Goal: Check status: Check status

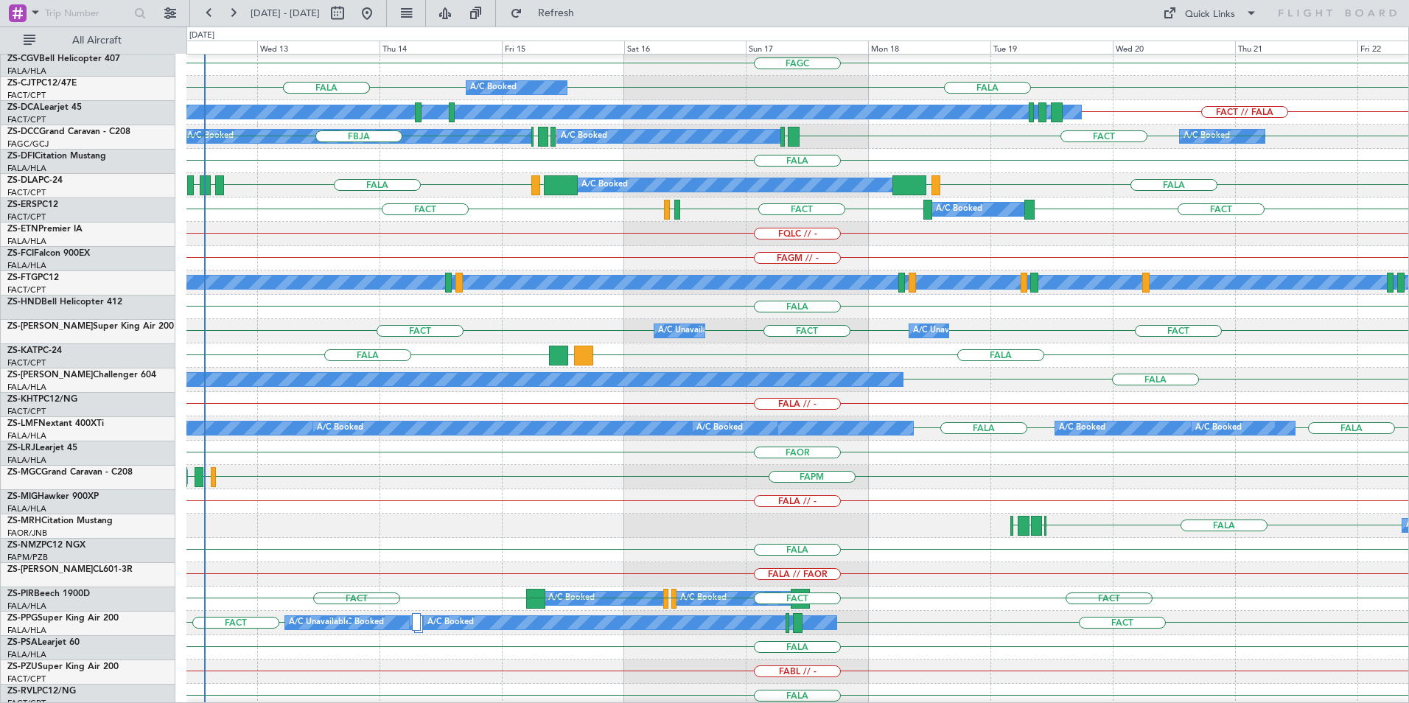
scroll to position [295, 0]
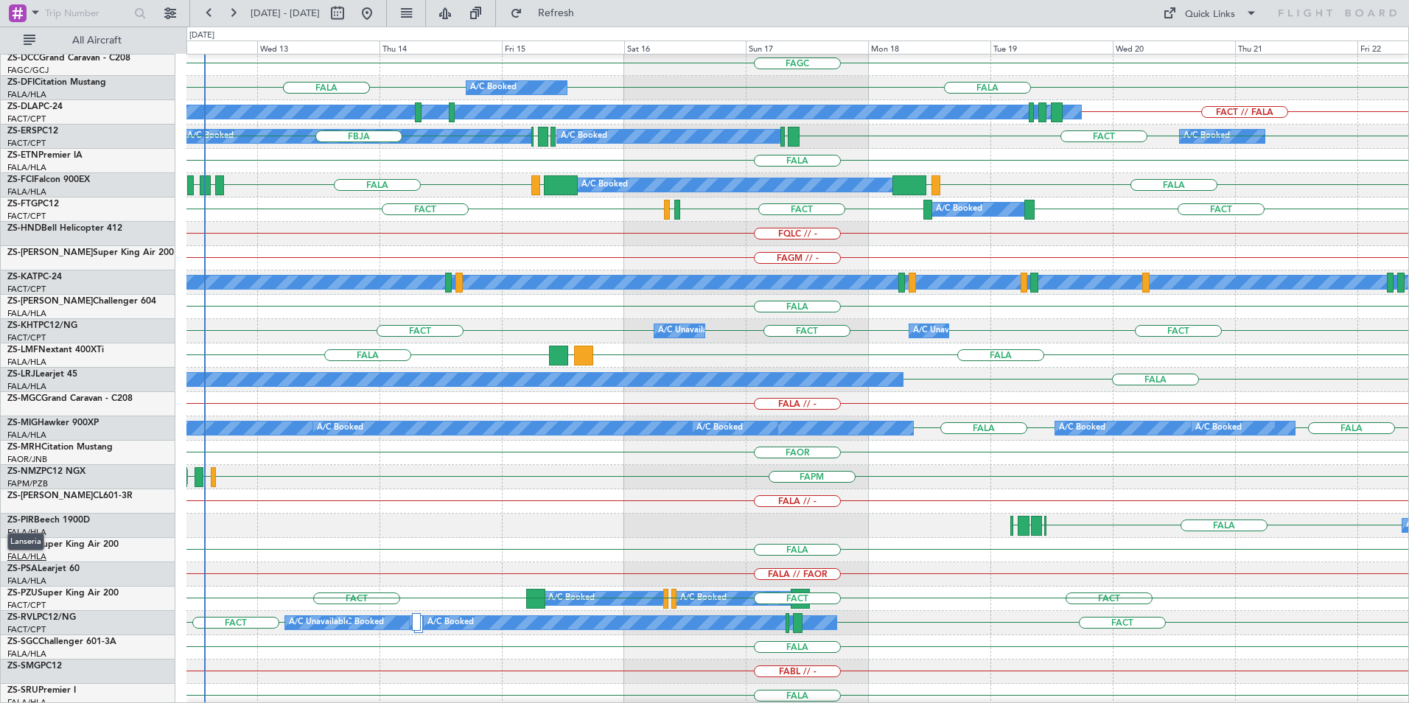
click at [33, 545] on span "Lanseria" at bounding box center [25, 542] width 37 height 18
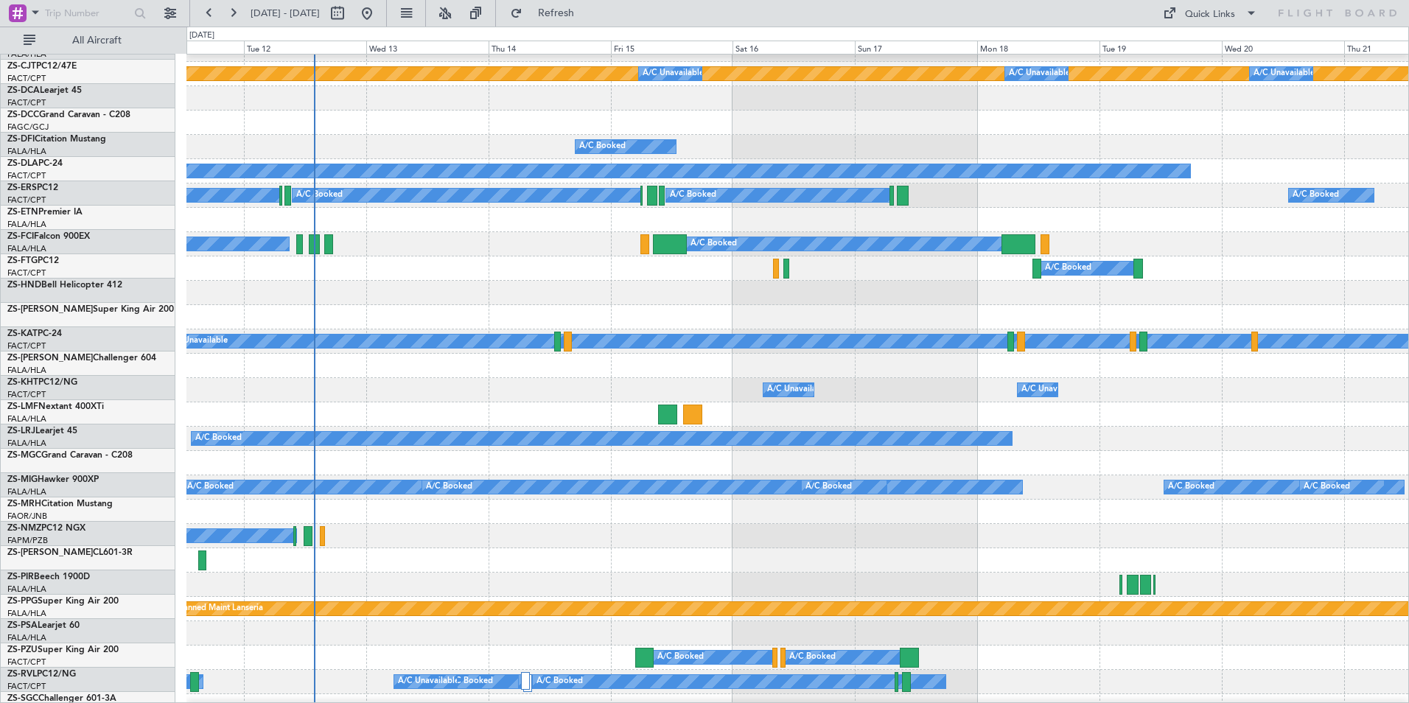
scroll to position [244, 0]
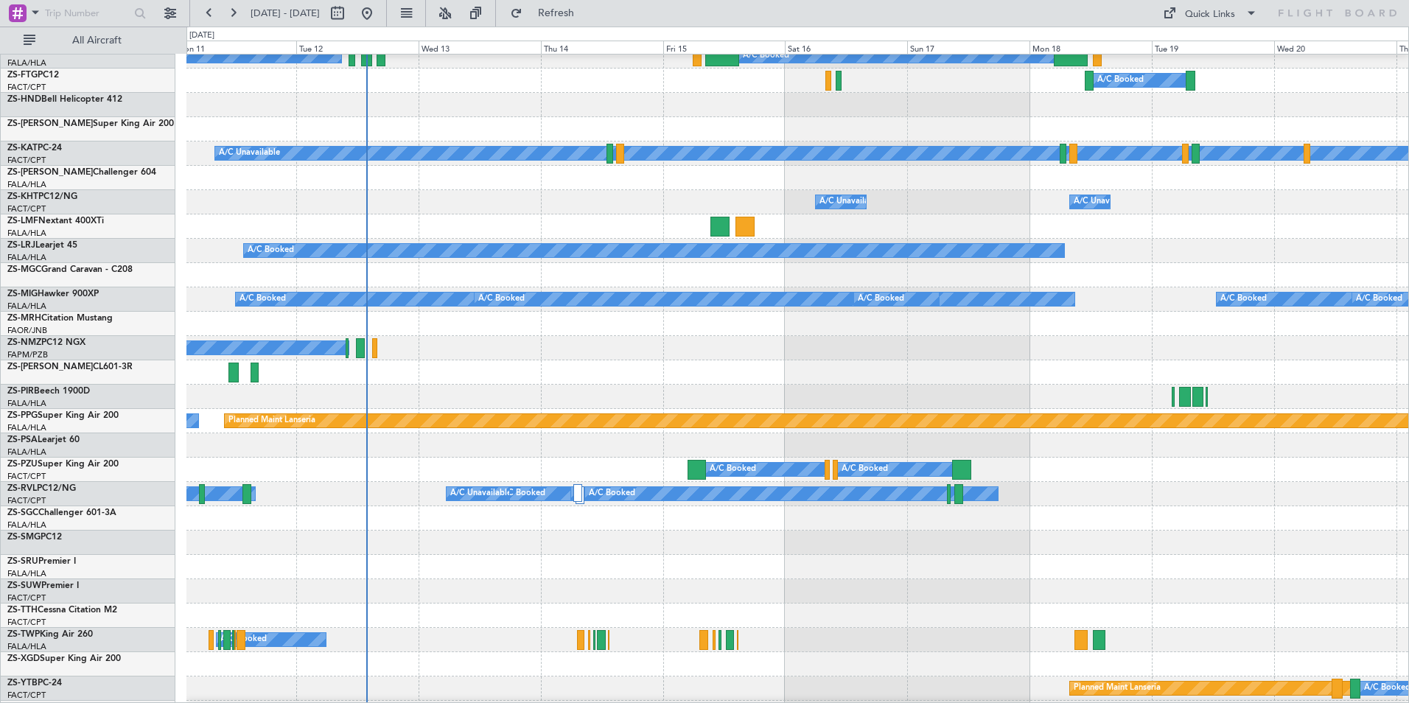
click at [635, 361] on div at bounding box center [797, 372] width 1222 height 24
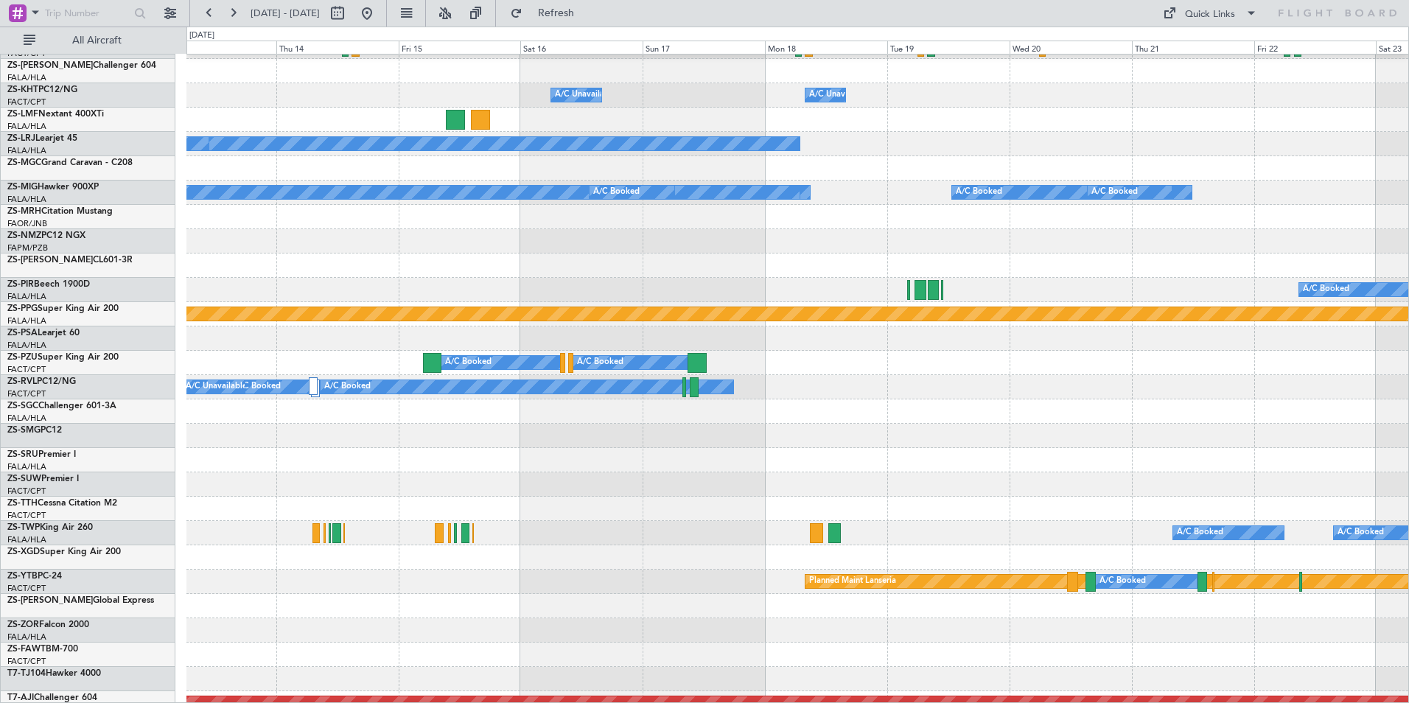
scroll to position [545, 0]
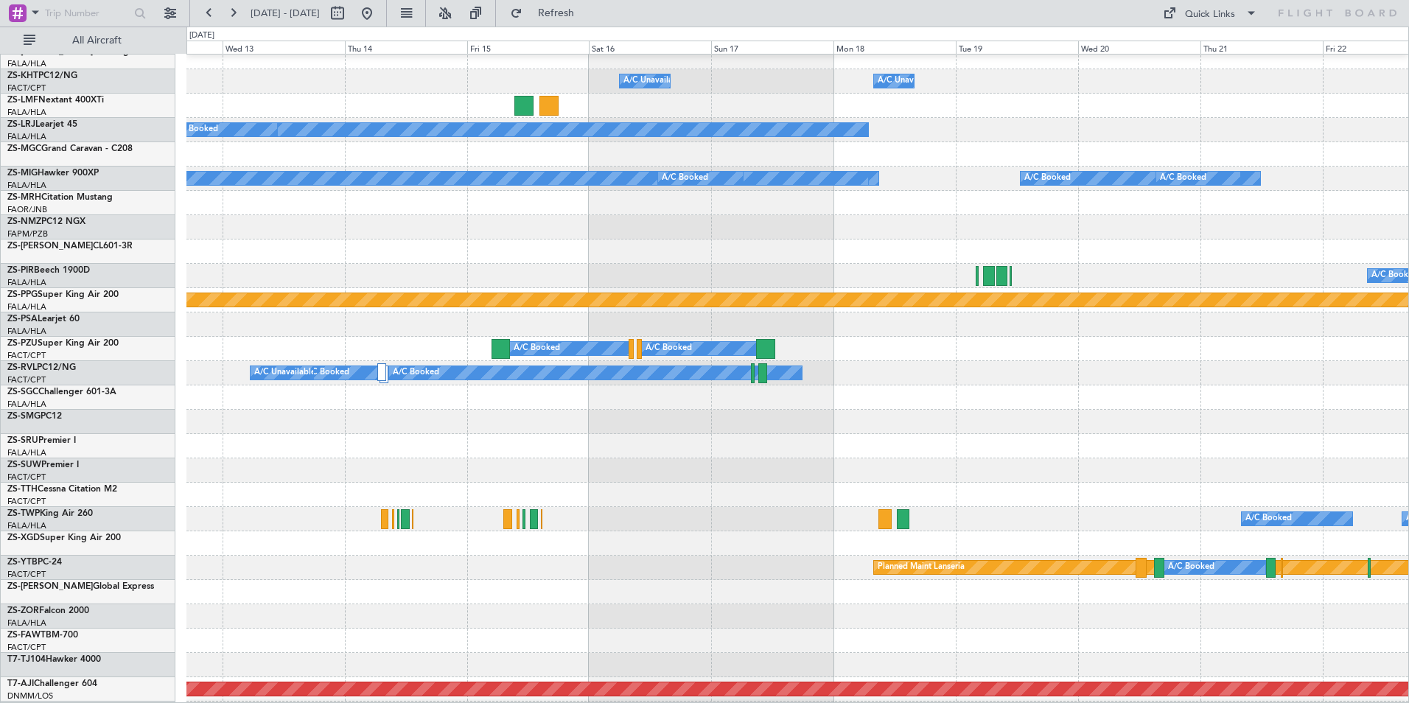
click at [1408, 299] on html "[DATE] - [DATE] Refresh Quick Links All Aircraft A/C Unavailable A/C Unavailabl…" at bounding box center [704, 351] width 1409 height 703
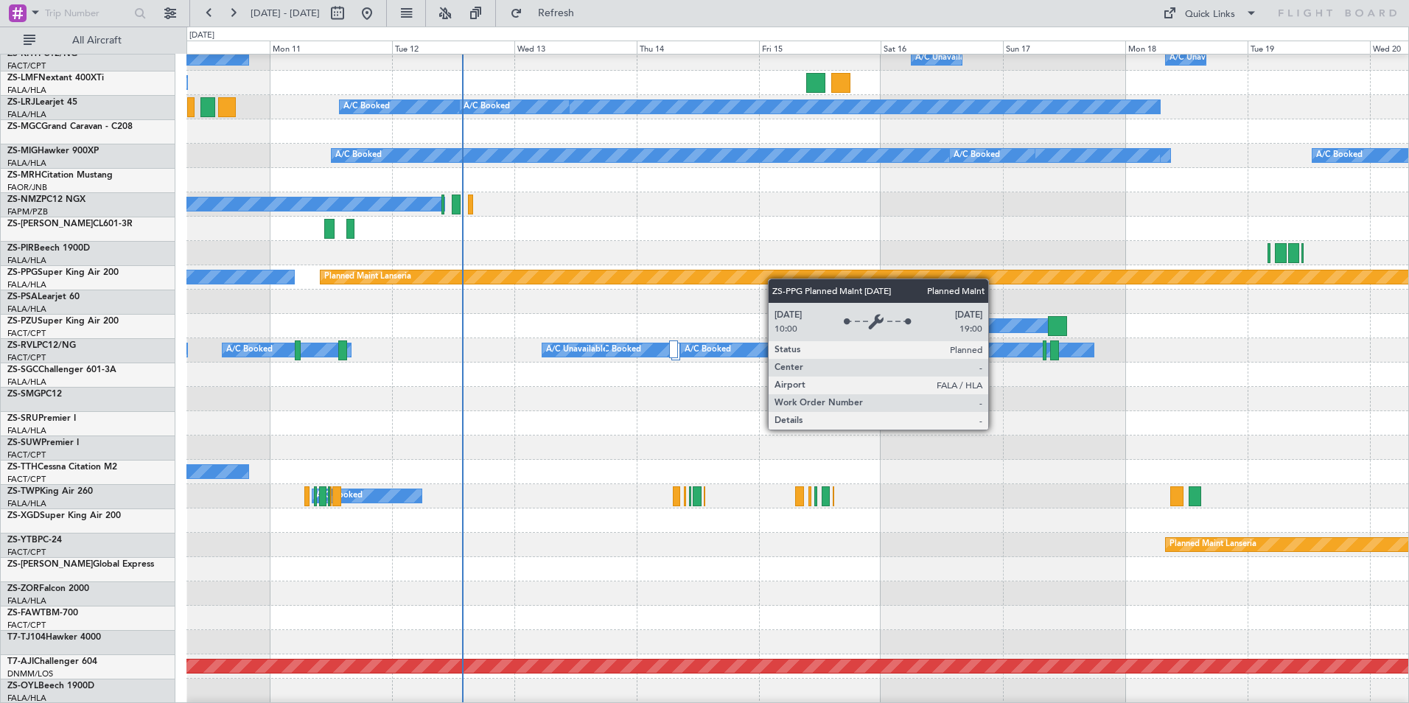
scroll to position [567, 0]
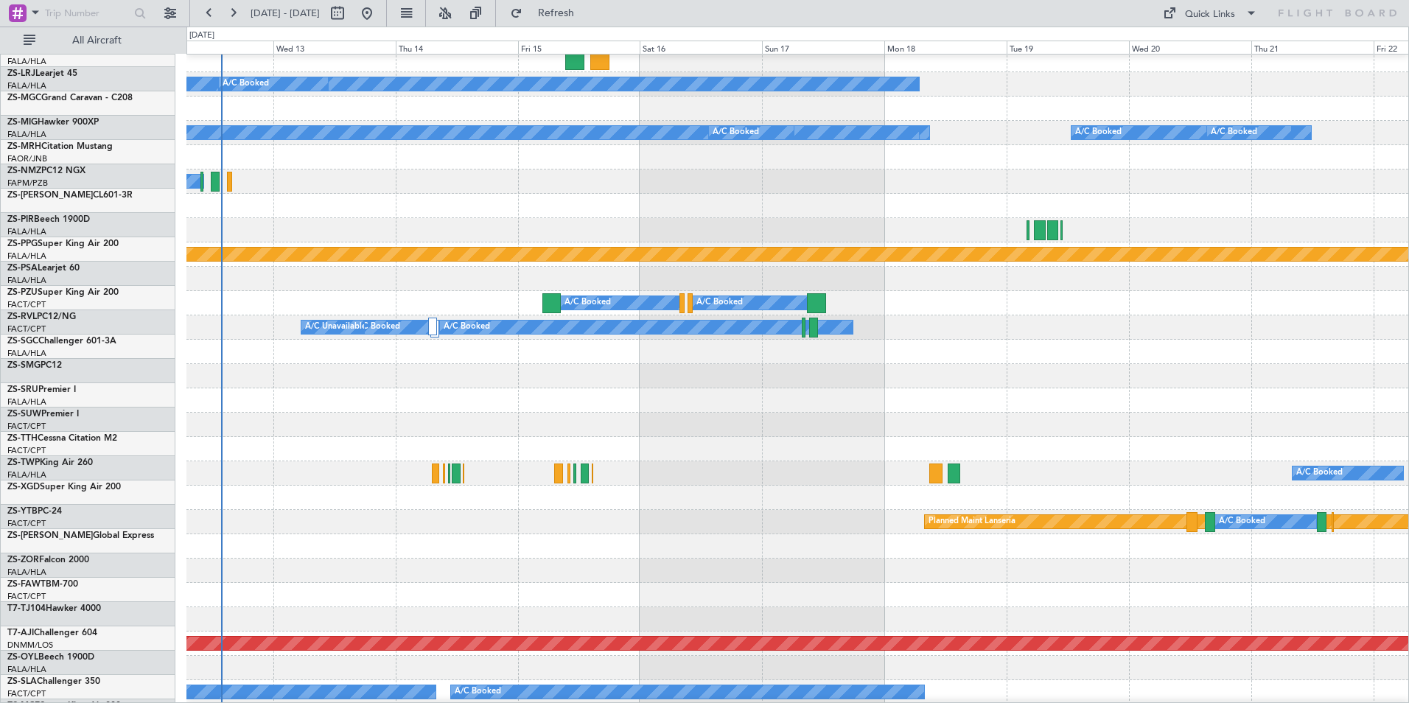
scroll to position [589, 0]
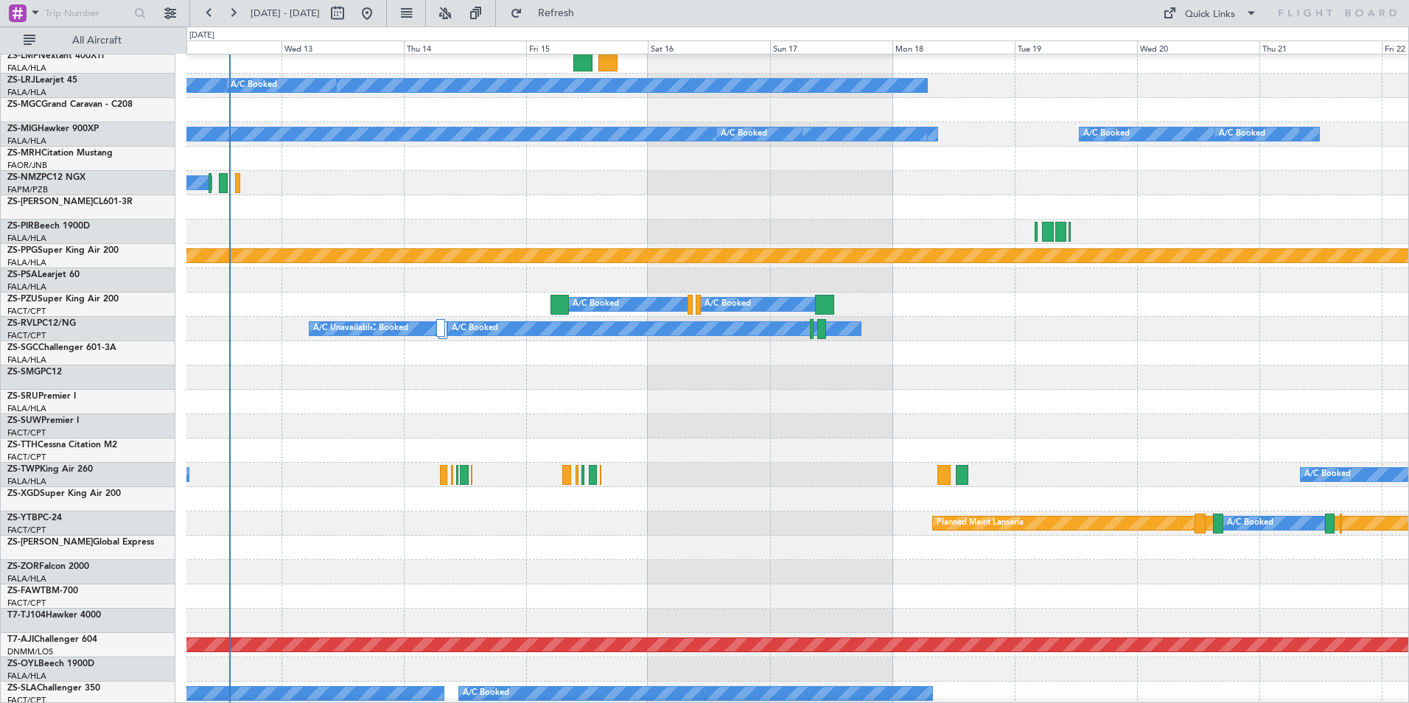
click at [1116, 321] on div "A/C Unavailable A/C Booked A/C Booked A/C Booked A/C Booked A/C Booked A/C Book…" at bounding box center [797, 329] width 1222 height 24
